Goal: Task Accomplishment & Management: Manage account settings

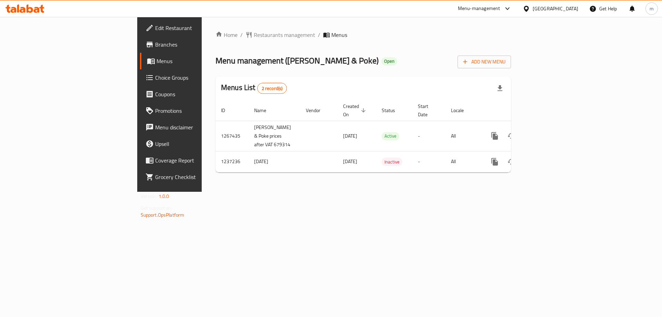
click at [155, 79] on span "Choice Groups" at bounding box center [198, 77] width 87 height 8
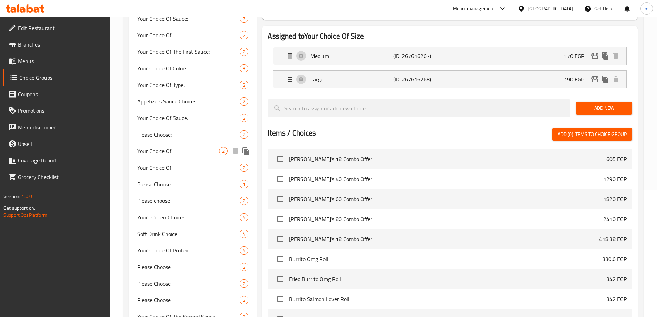
scroll to position [138, 0]
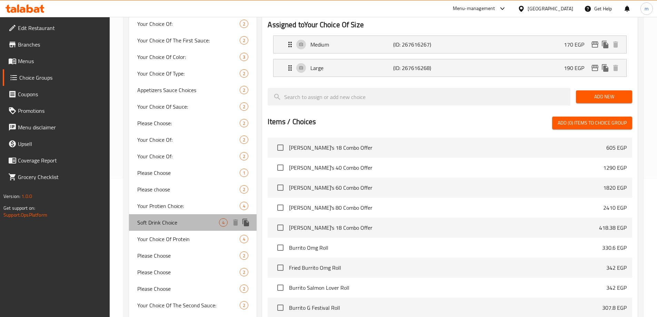
click at [171, 223] on span "Soft Drink Choice" at bounding box center [178, 222] width 82 height 8
type input "Soft Drink Choice"
type input "اختيار سوفت درينك"
type input "4"
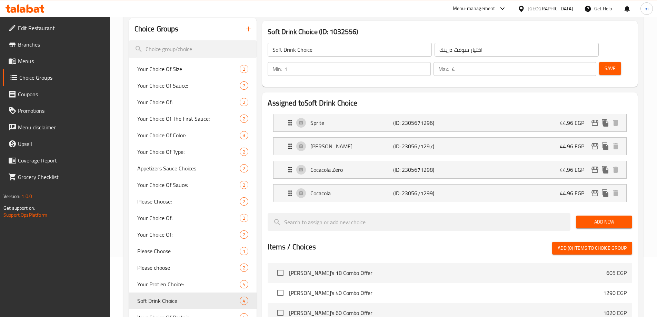
scroll to position [0, 0]
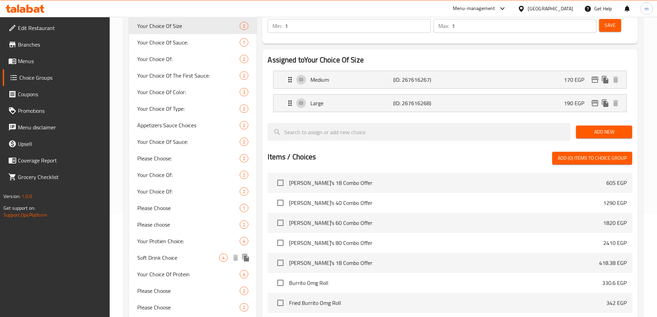
scroll to position [138, 0]
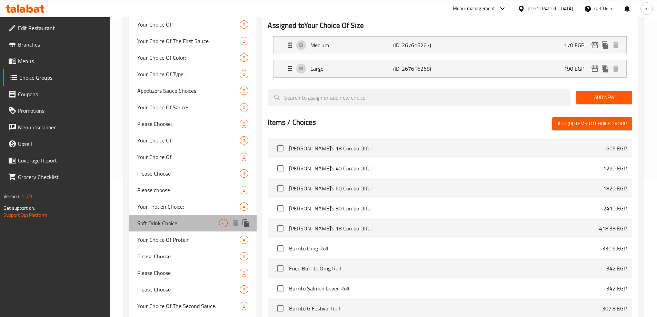
click at [179, 228] on div "Soft Drink Choice 4" at bounding box center [193, 223] width 128 height 17
type input "Soft Drink Choice"
type input "اختيار سوفت درينك"
type input "4"
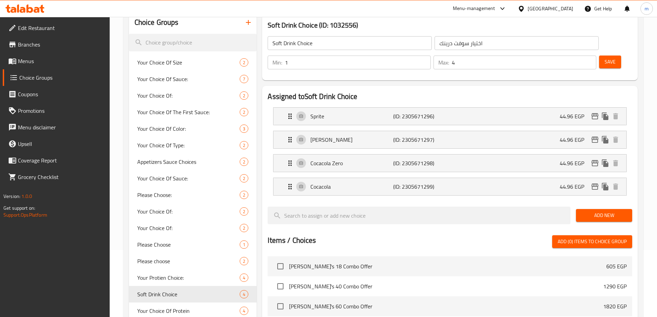
scroll to position [34, 0]
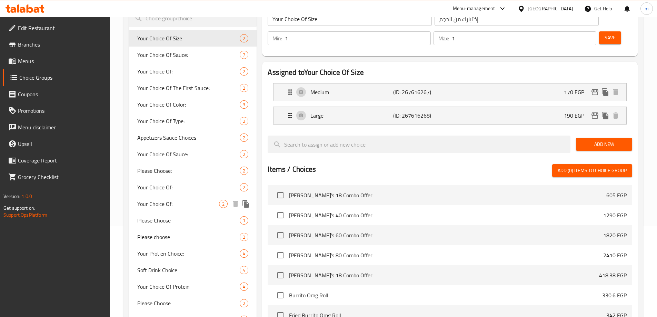
scroll to position [103, 0]
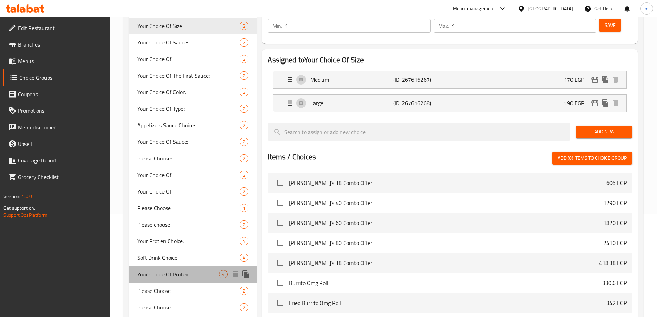
click at [162, 266] on div "Your Choice Of Protein 4" at bounding box center [193, 274] width 128 height 17
type input "Your Choice Of Protein"
type input "إختيارك من البروتين"
type input "2"
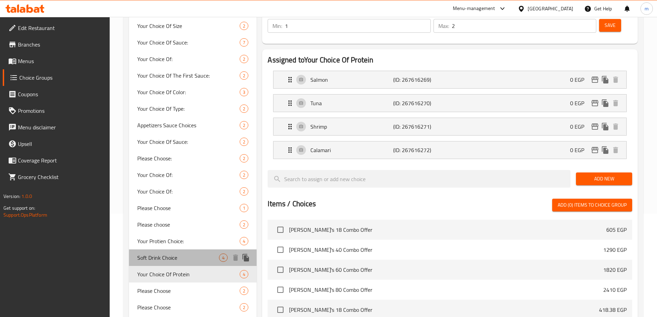
click at [162, 255] on span "Soft Drink Choice" at bounding box center [178, 258] width 82 height 8
type input "Soft Drink Choice"
type input "اختيار سوفت درينك"
type input "4"
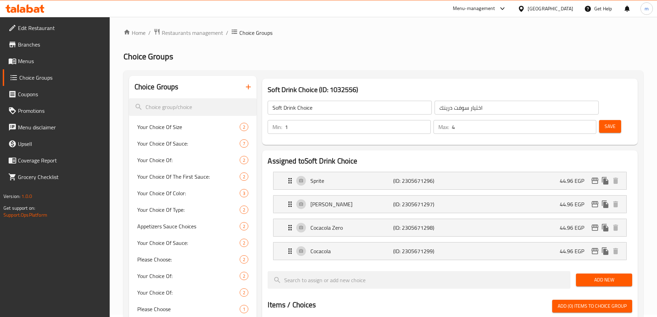
scroll to position [0, 0]
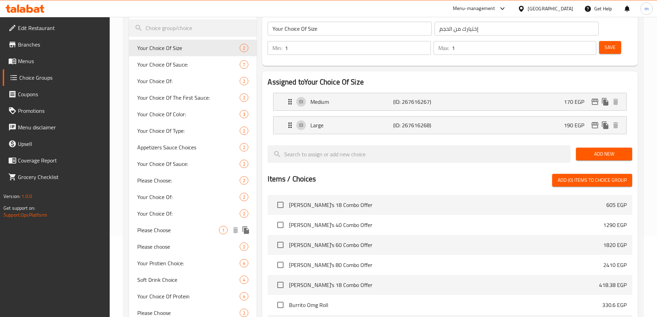
scroll to position [103, 0]
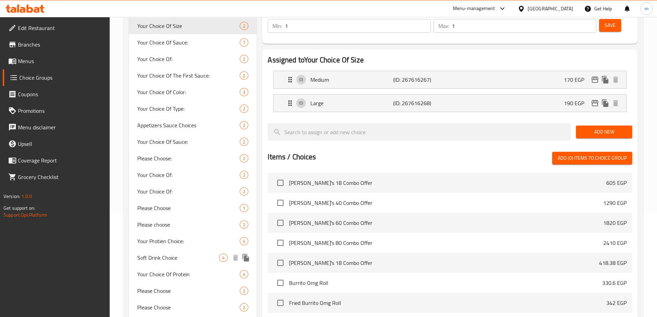
click at [163, 262] on span "Soft Drink Choice" at bounding box center [178, 258] width 82 height 8
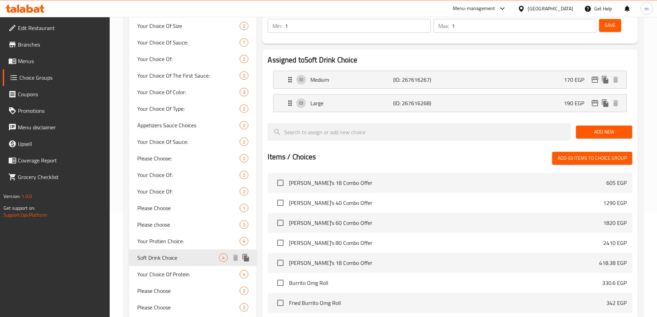
type input "Soft Drink Choice"
type input "اختيار سوفت درينك"
type input "4"
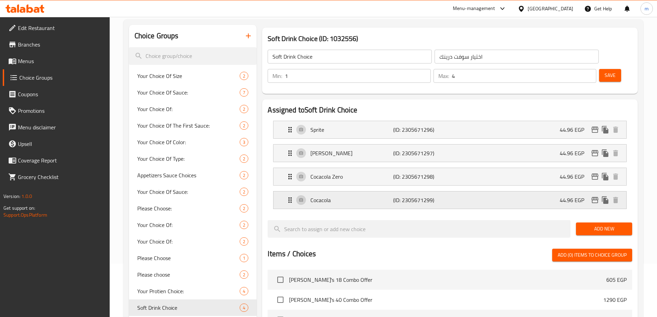
scroll to position [0, 0]
